Goal: Task Accomplishment & Management: Manage account settings

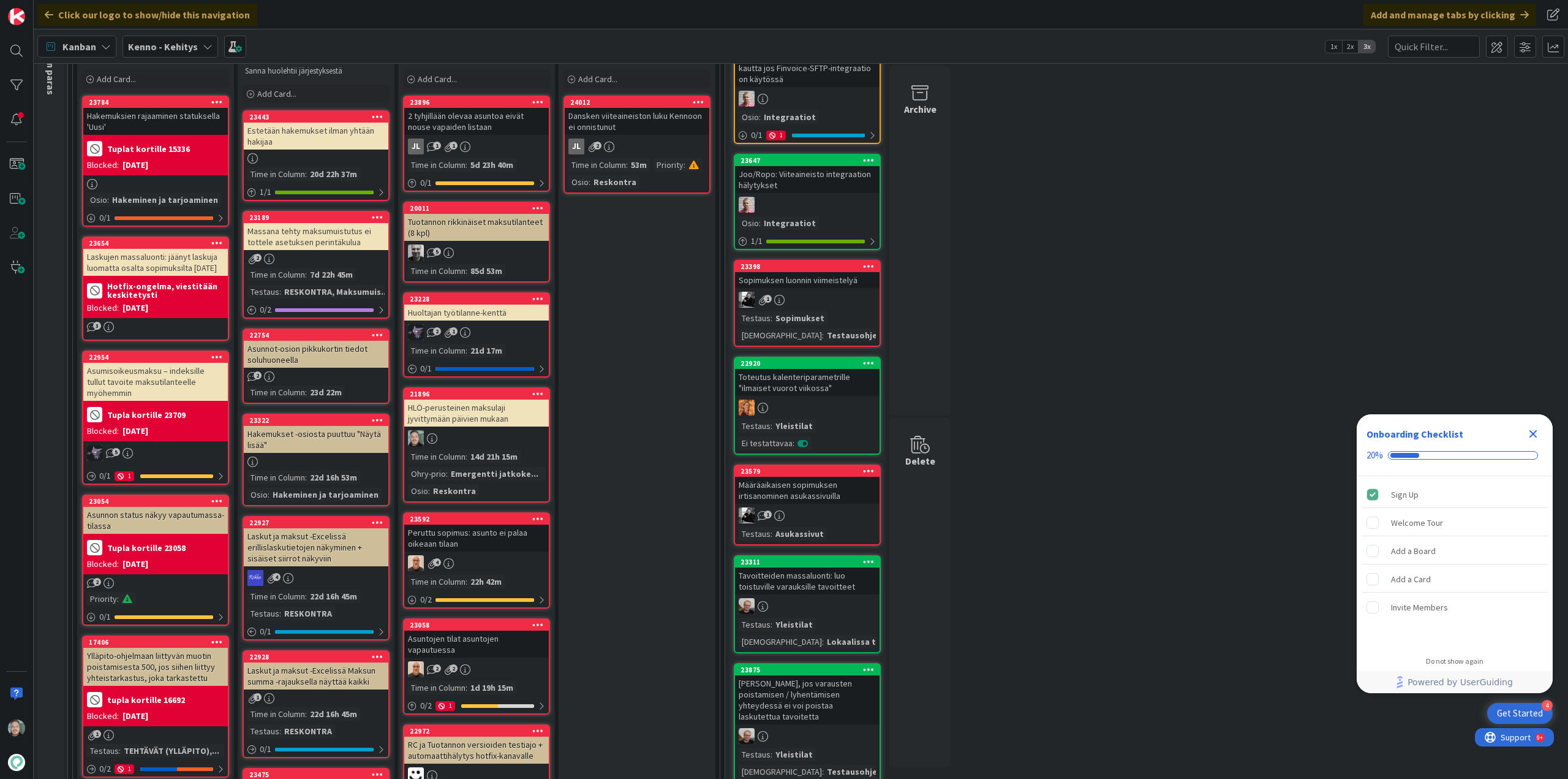
click at [317, 238] on div "Massana tehty maksumuistutus ei tottele asetuksen perintäkulua" at bounding box center [315, 236] width 145 height 27
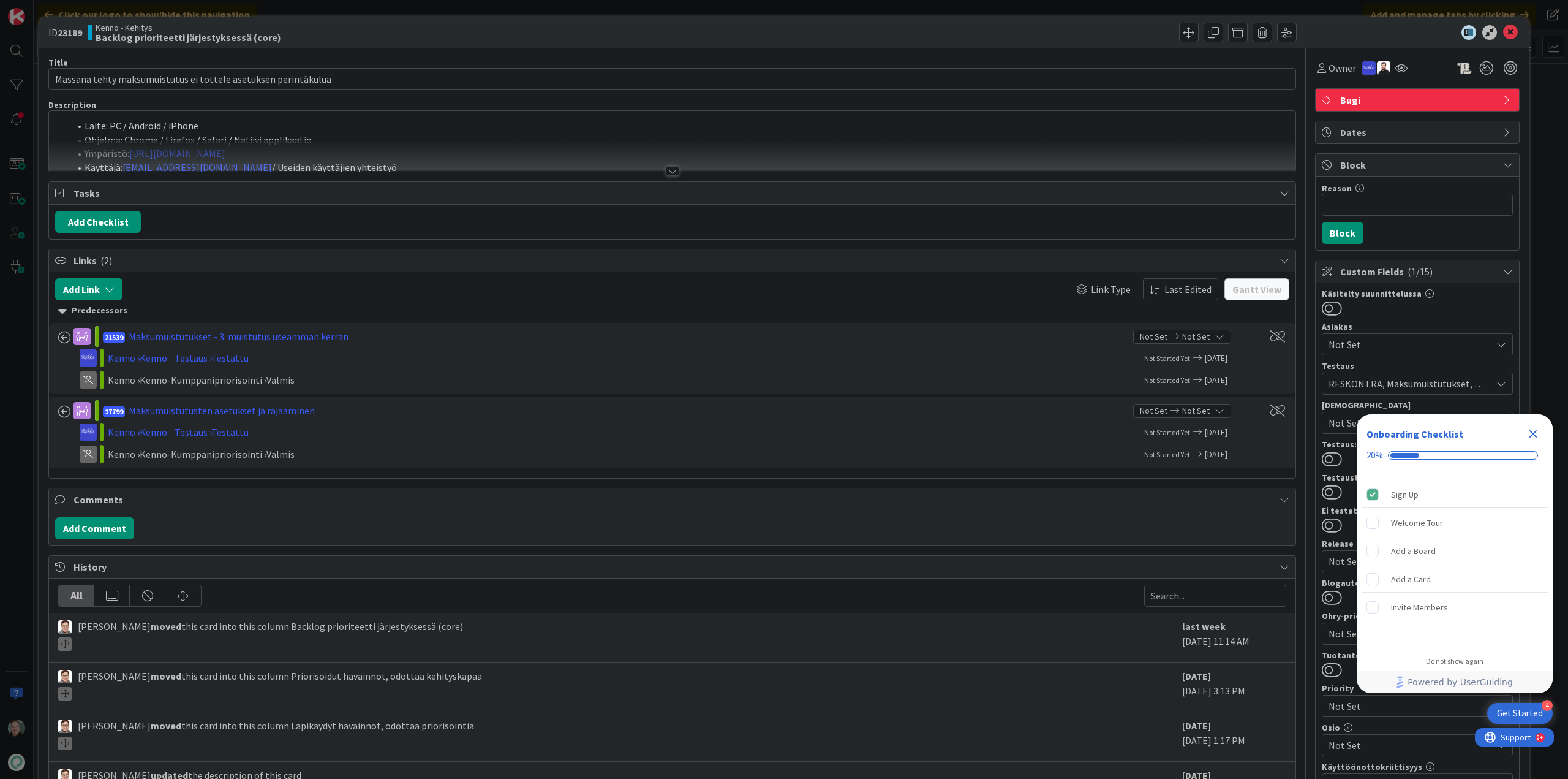
click at [673, 172] on div at bounding box center [673, 171] width 14 height 10
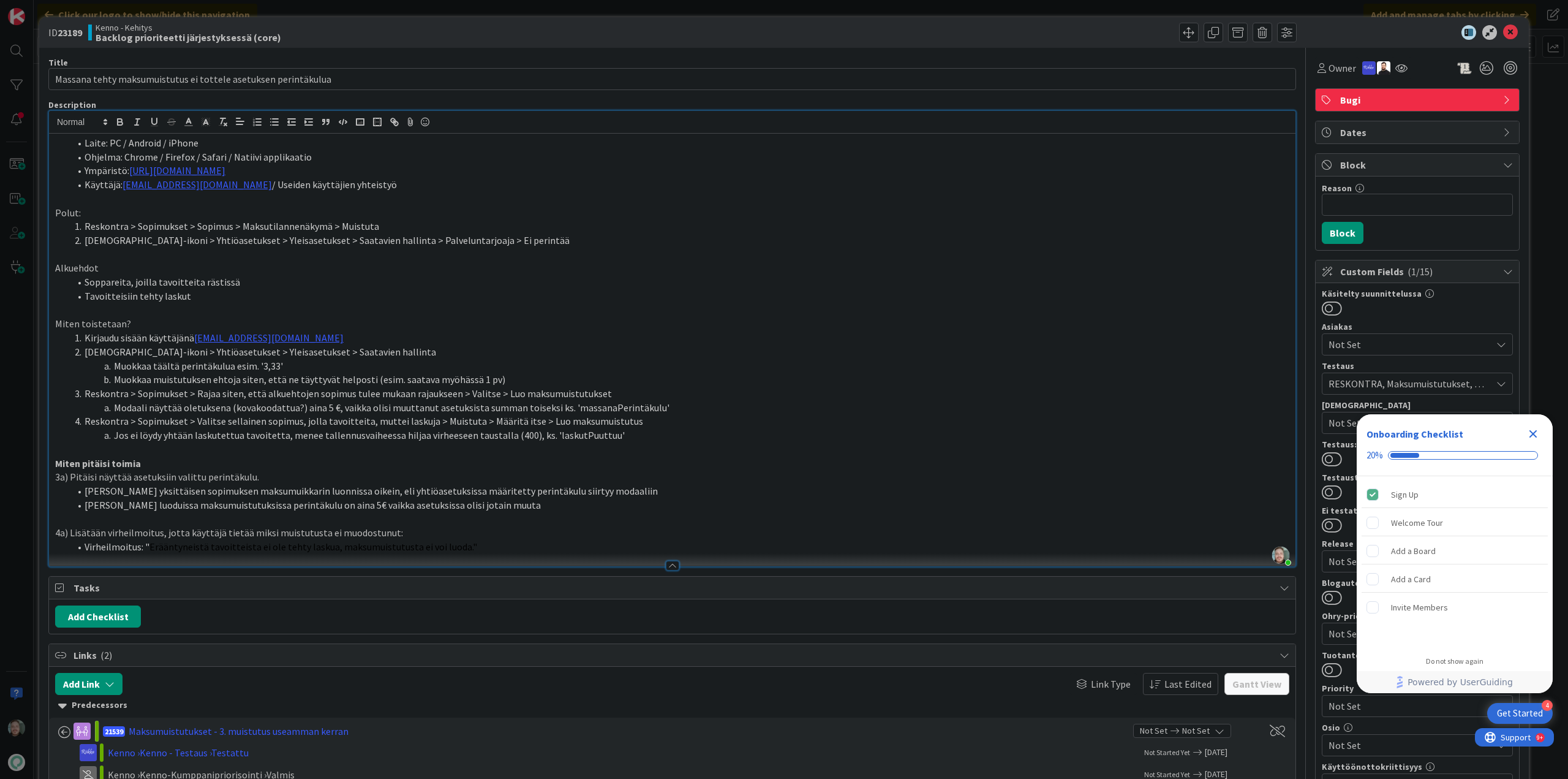
click at [1529, 424] on div "Close Checklist" at bounding box center [1532, 433] width 19 height 19
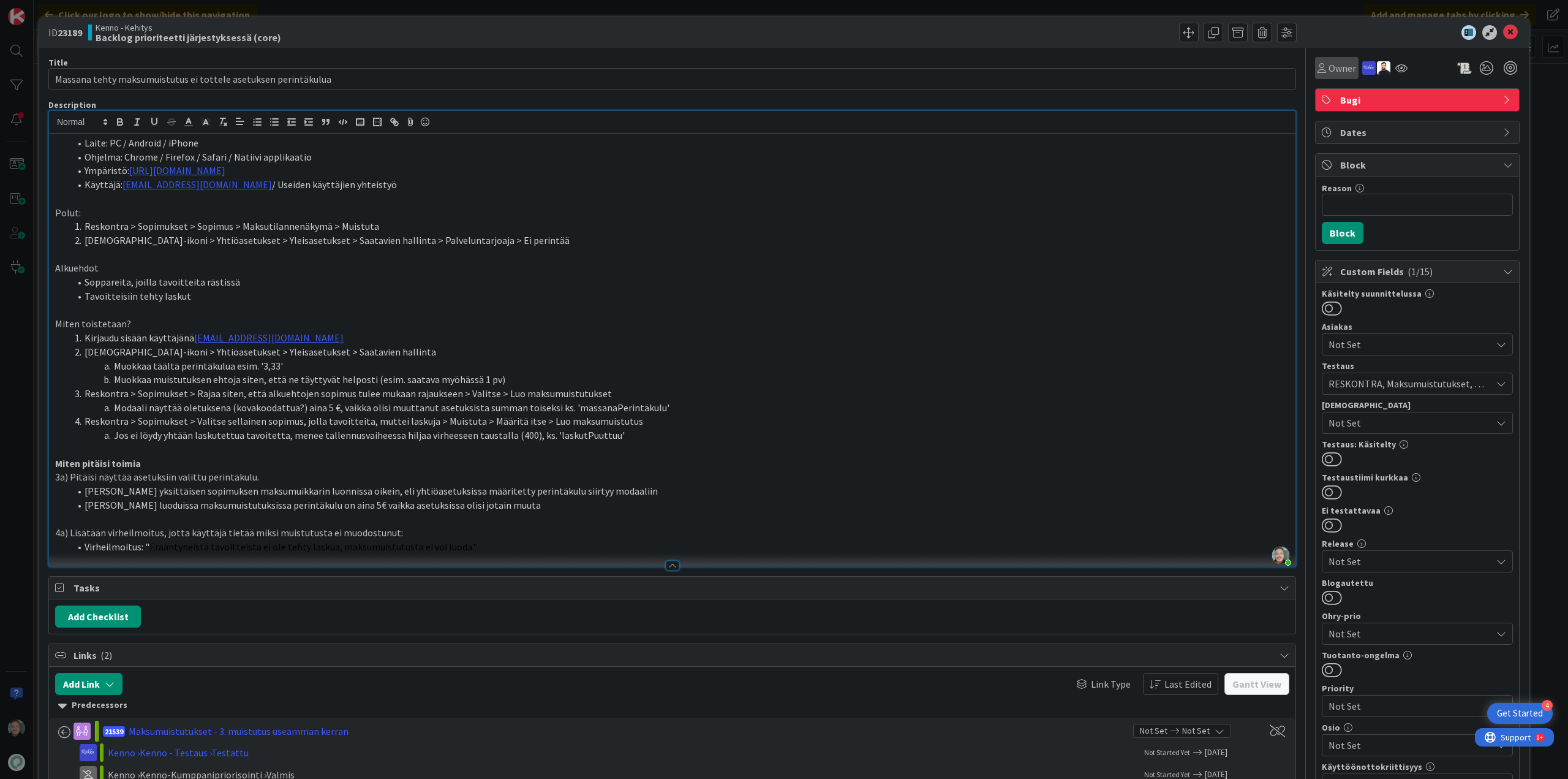
click at [1326, 58] on div "Owner" at bounding box center [1336, 68] width 43 height 22
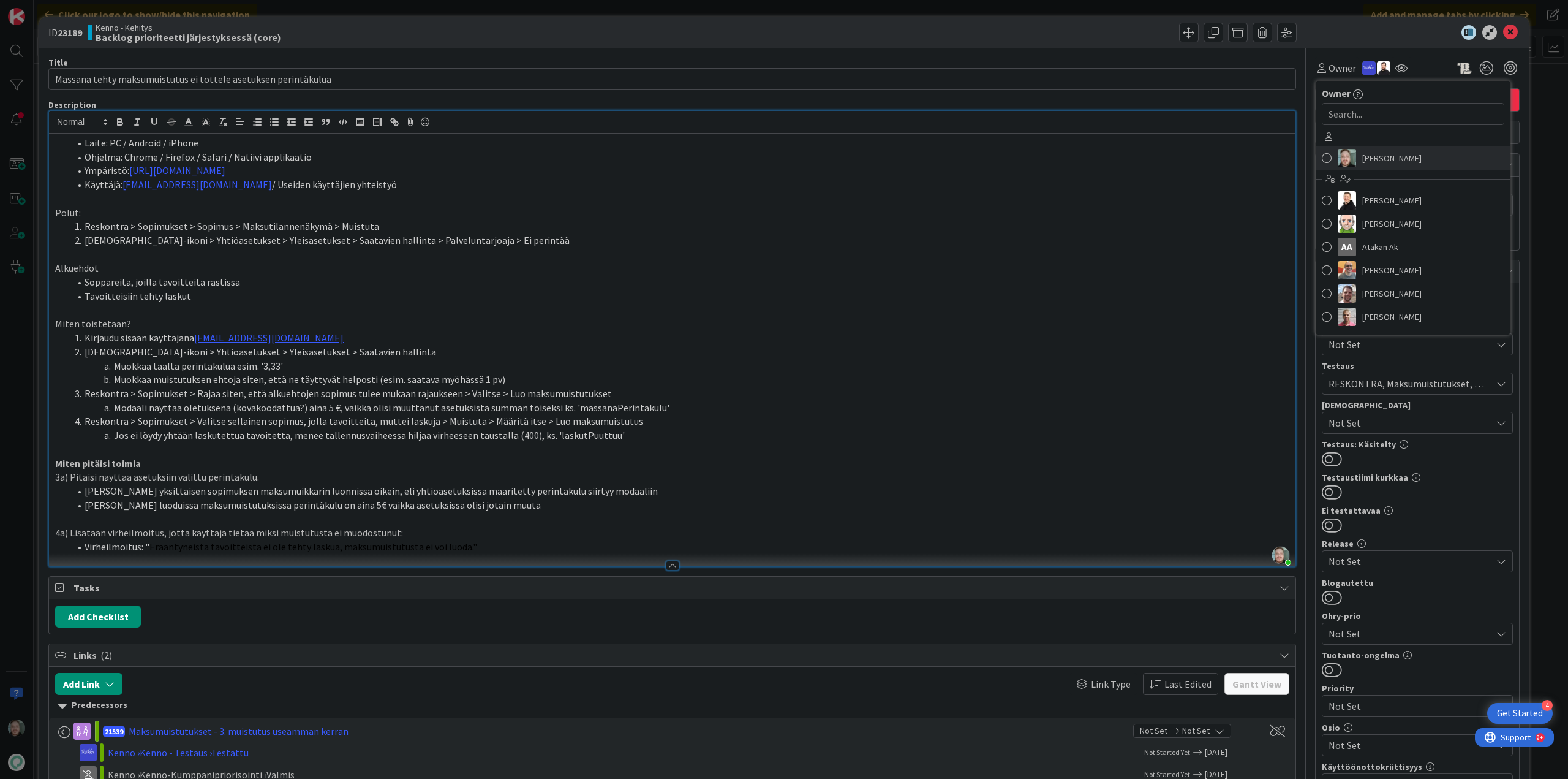
click at [1396, 154] on span "[PERSON_NAME]" at bounding box center [1391, 158] width 59 height 18
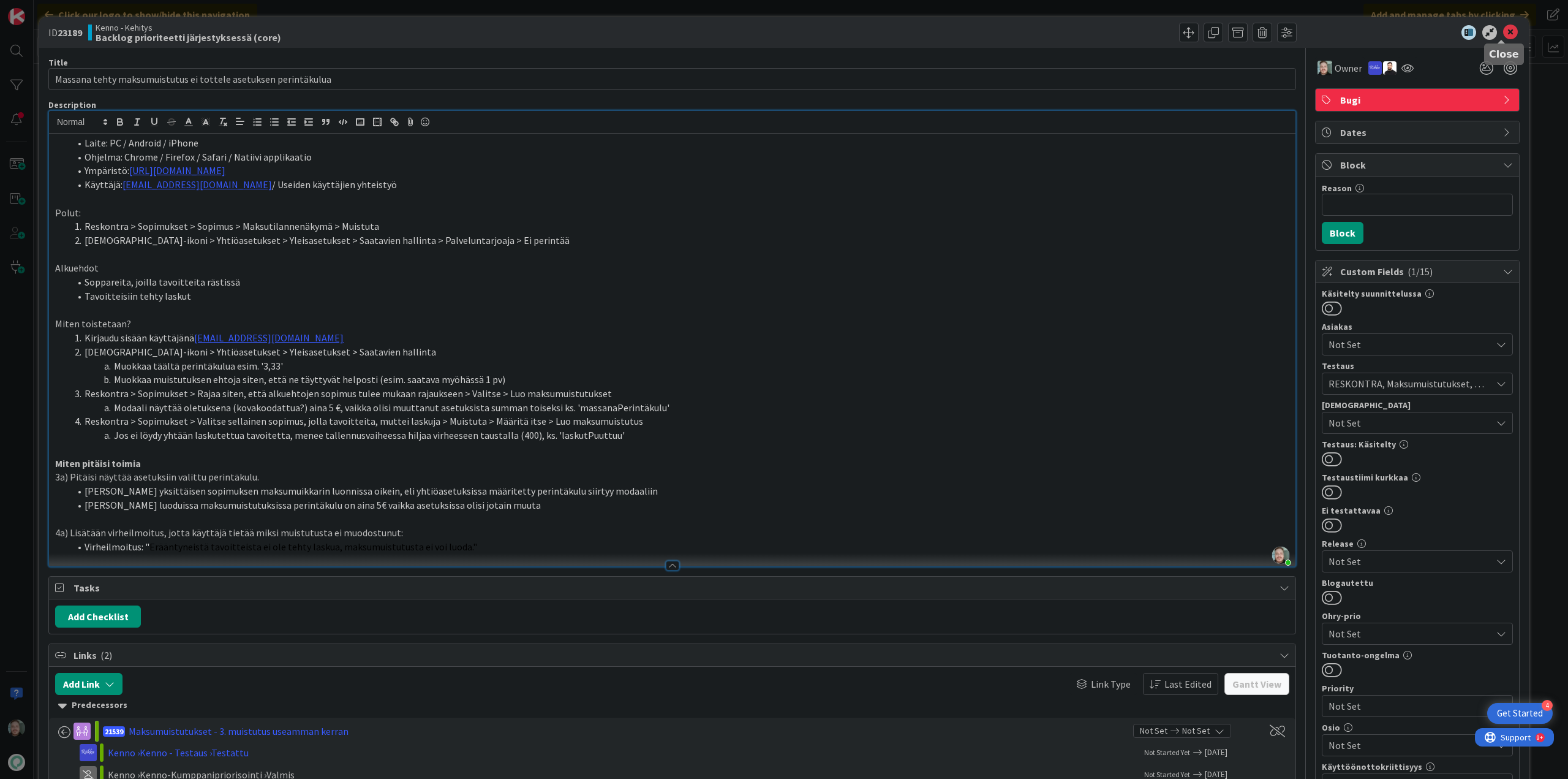
click at [1504, 37] on icon at bounding box center [1510, 32] width 14 height 14
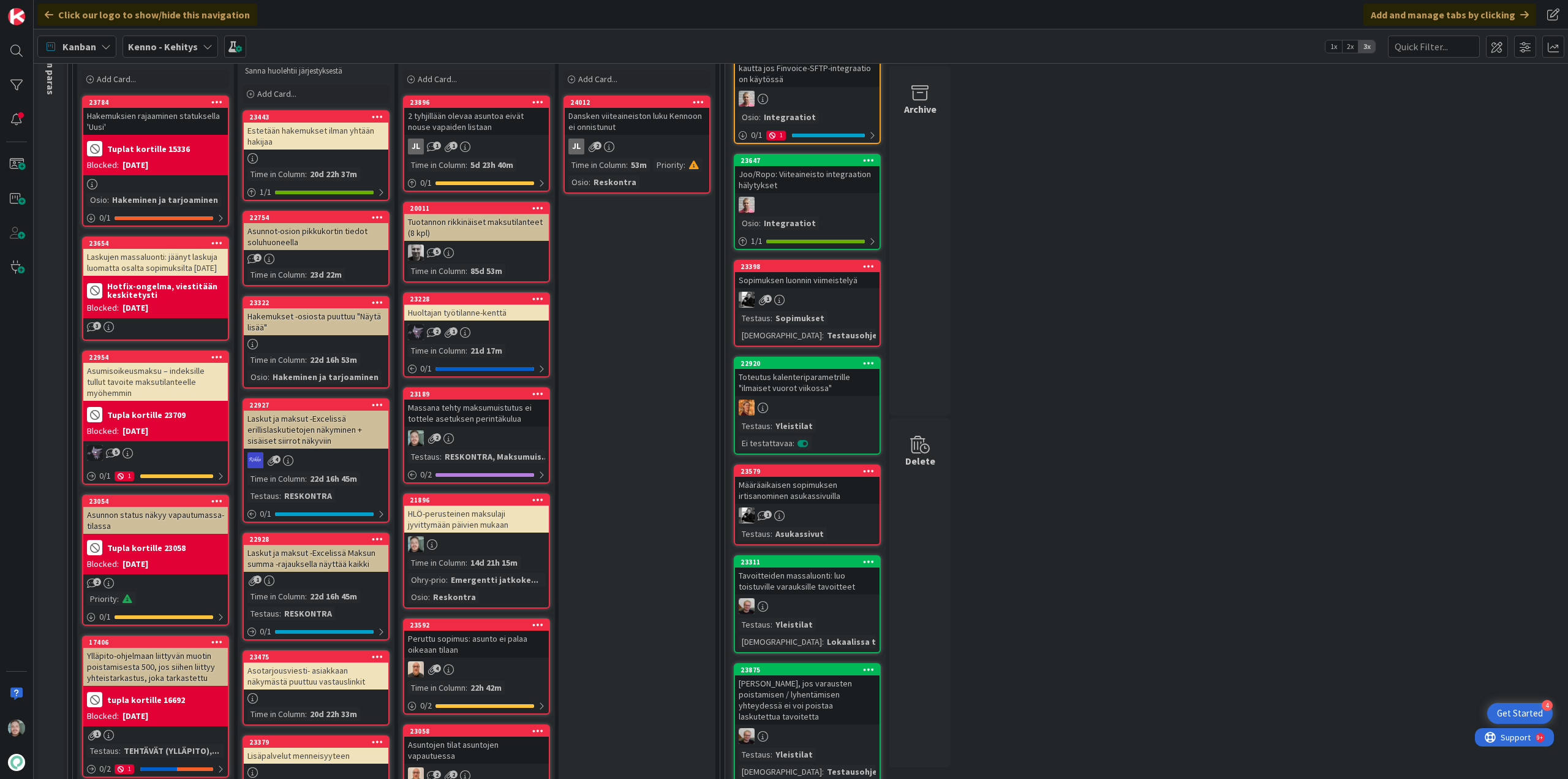
click at [494, 518] on div "HLÖ-perusteinen maksulaji jyvittymään päivien mukaan" at bounding box center [476, 518] width 145 height 27
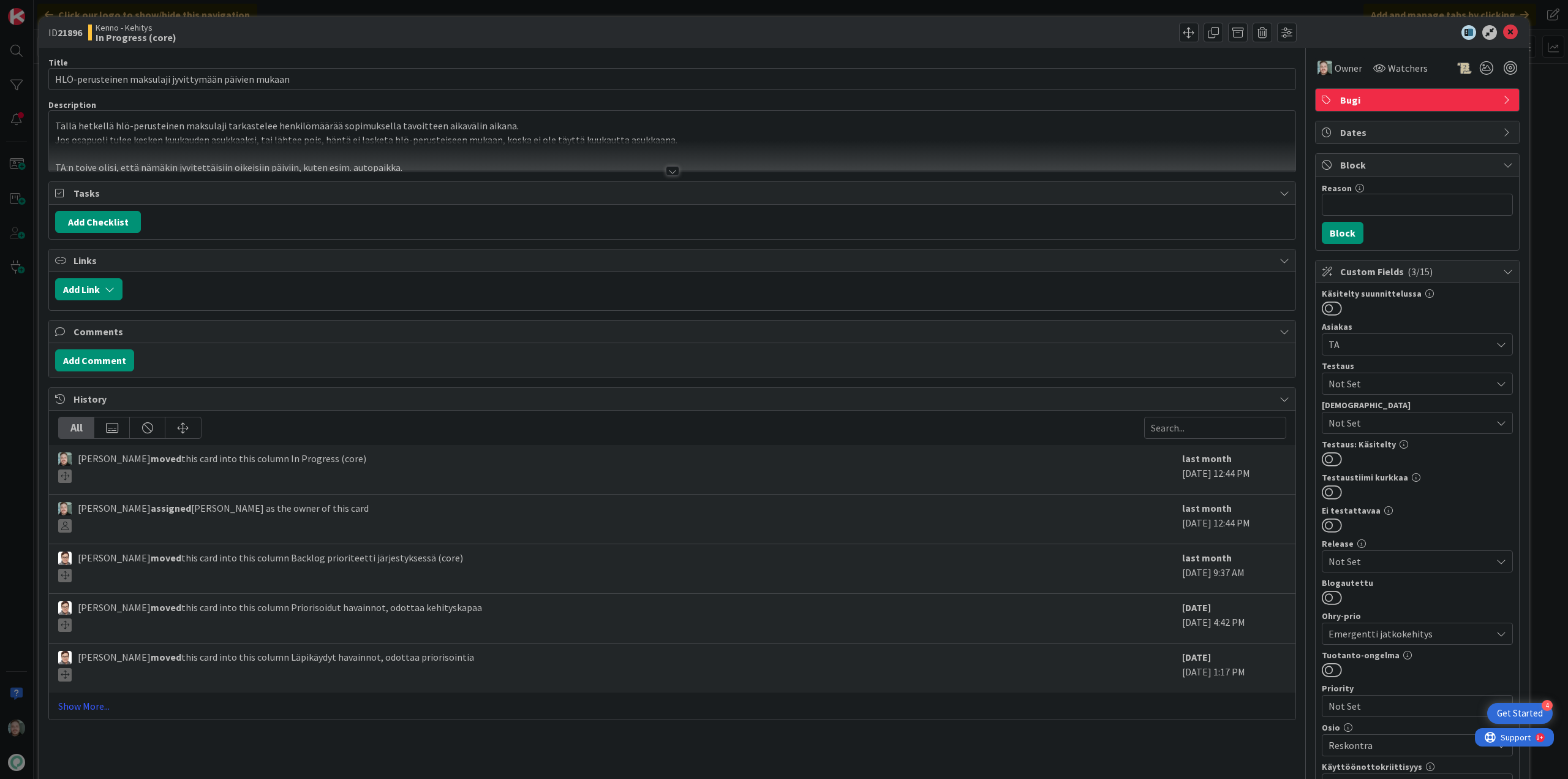
click at [666, 168] on div at bounding box center [673, 171] width 14 height 10
